Goal: Task Accomplishment & Management: Manage account settings

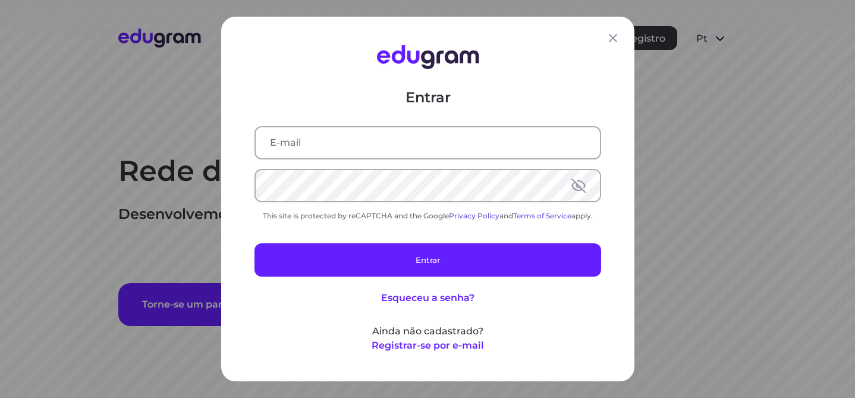
type input "[PERSON_NAME][EMAIL_ADDRESS][DOMAIN_NAME]"
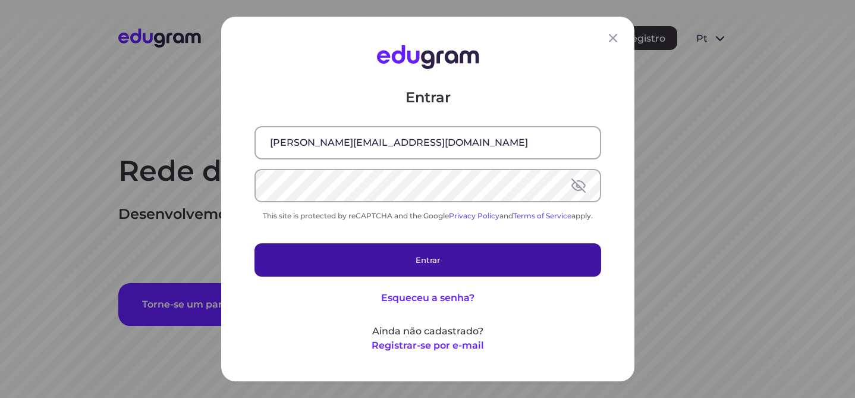
click at [407, 267] on button "Entrar" at bounding box center [427, 259] width 347 height 33
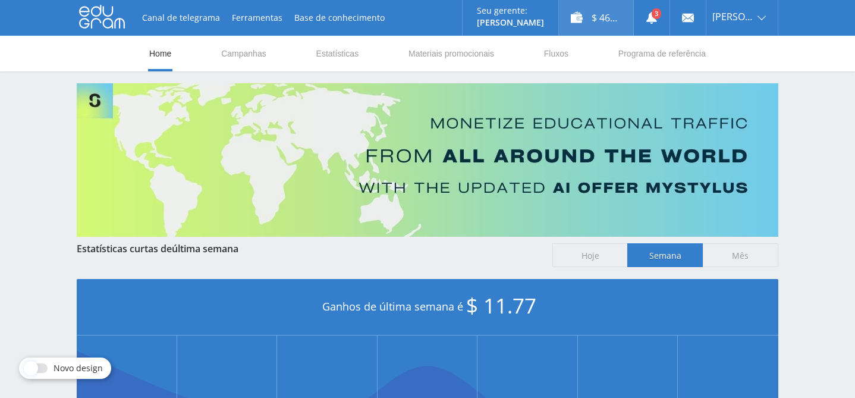
click at [605, 22] on div "$ 46.76" at bounding box center [596, 18] width 74 height 36
